Goal: Find specific page/section: Find specific page/section

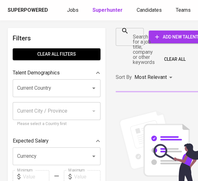
click at [130, 44] on div "Search for a job title, company or other keywords" at bounding box center [130, 37] width 28 height 18
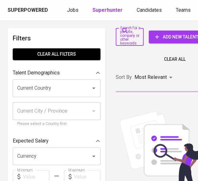
paste input "anandafitriaputri@yahoo.com"
type input "anandafitriaputri@yahoo.com"
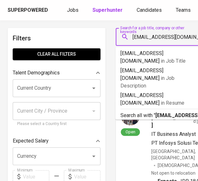
scroll to position [0, 8]
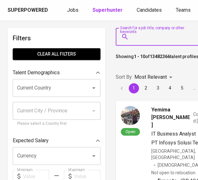
click at [166, 35] on input "Search for a job title, company or other keywords" at bounding box center [167, 37] width 73 height 12
paste input "[EMAIL_ADDRESS][DOMAIN_NAME]"
type input "[EMAIL_ADDRESS][DOMAIN_NAME]"
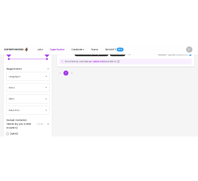
scroll to position [32, 0]
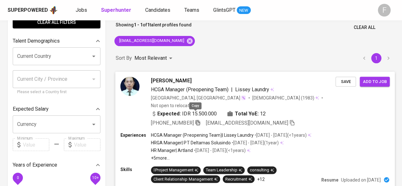
click at [195, 120] on icon "button" at bounding box center [198, 123] width 6 height 6
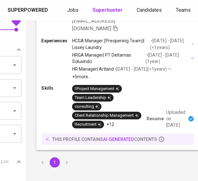
scroll to position [64, 79]
